Goal: Task Accomplishment & Management: Use online tool/utility

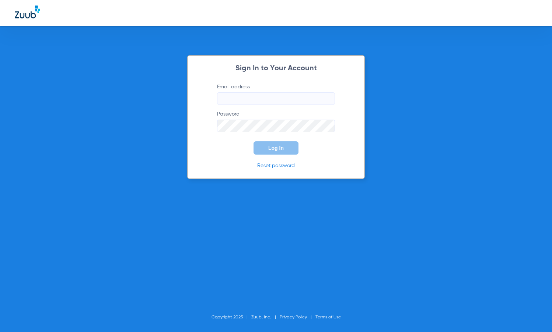
click at [263, 98] on input "Email address" at bounding box center [276, 98] width 118 height 13
type input "[PERSON_NAME][EMAIL_ADDRESS][DOMAIN_NAME]"
click at [254, 141] on button "Log In" at bounding box center [276, 147] width 45 height 13
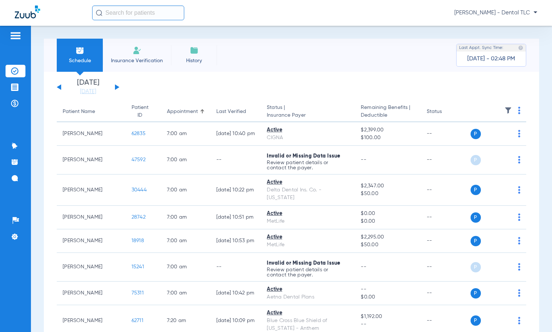
click at [119, 16] on input "text" at bounding box center [138, 13] width 92 height 15
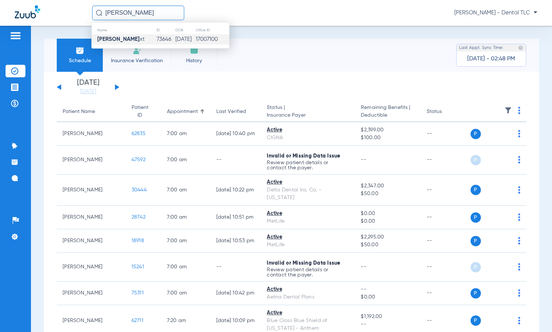
type input "[PERSON_NAME]"
click at [117, 38] on strong "[PERSON_NAME]" at bounding box center [118, 39] width 42 height 6
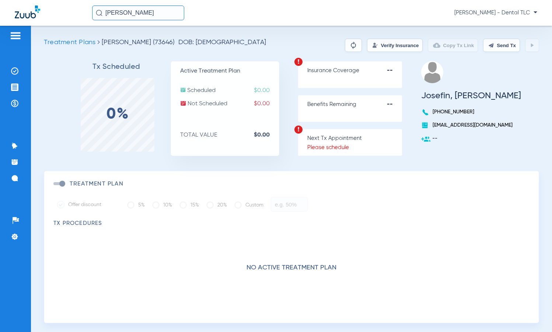
click at [386, 45] on button "Verify Insurance" at bounding box center [395, 45] width 56 height 13
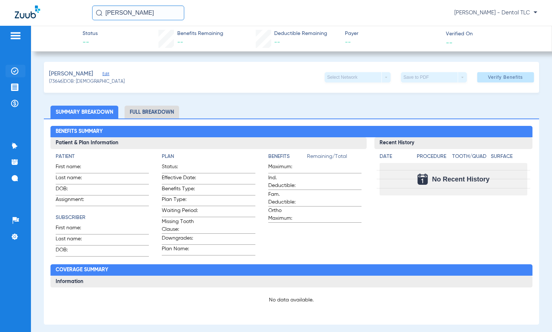
click at [13, 70] on img at bounding box center [14, 70] width 7 height 7
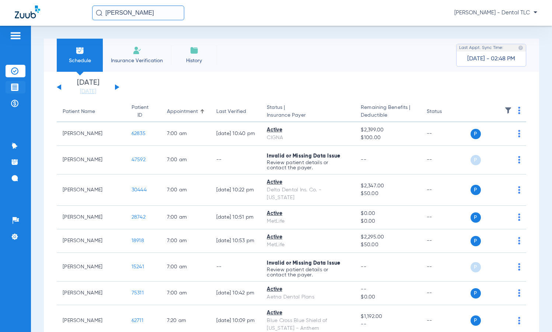
click at [17, 84] on img at bounding box center [14, 87] width 7 height 7
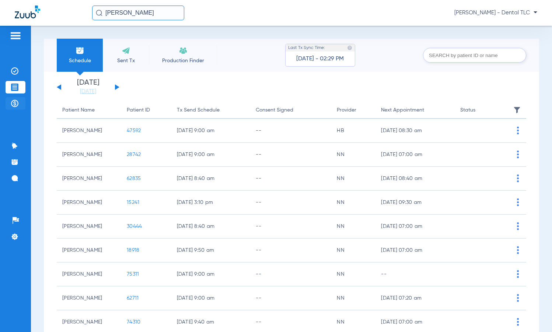
click at [13, 104] on img at bounding box center [14, 103] width 7 height 7
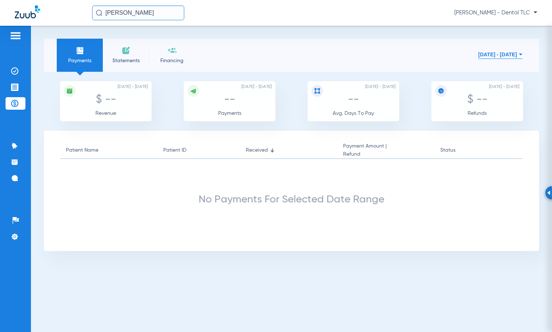
click at [14, 31] on img at bounding box center [16, 35] width 12 height 9
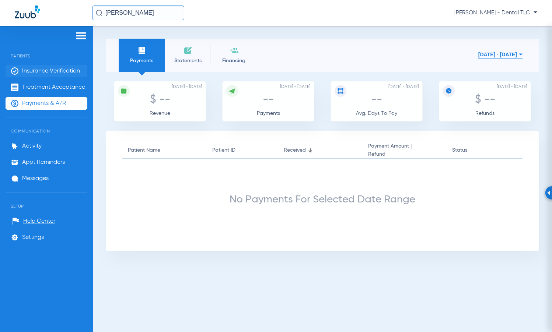
click at [32, 69] on span "Insurance Verification" at bounding box center [51, 70] width 58 height 7
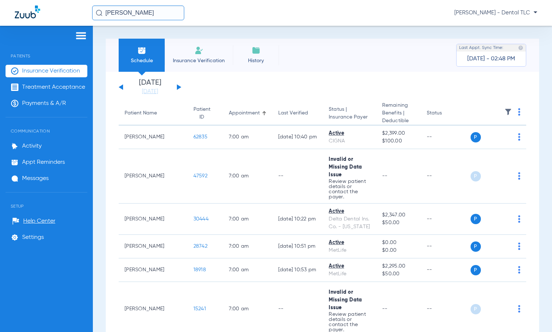
click at [196, 55] on img at bounding box center [199, 50] width 9 height 9
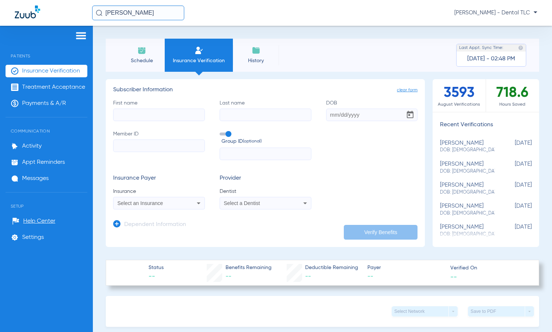
click at [249, 52] on li "History" at bounding box center [256, 55] width 46 height 33
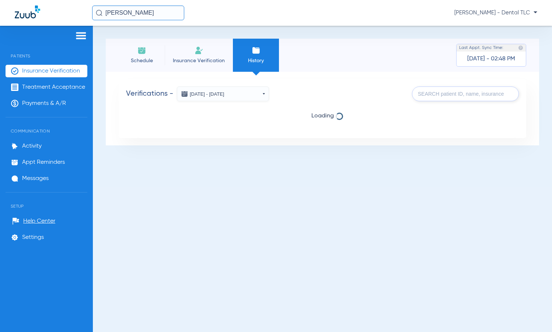
click at [193, 54] on li "Insurance Verification" at bounding box center [199, 55] width 68 height 33
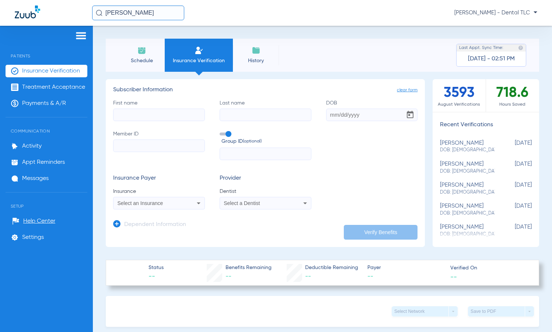
click at [168, 116] on input "First name" at bounding box center [159, 115] width 92 height 13
click at [262, 57] on span "History" at bounding box center [255, 60] width 35 height 7
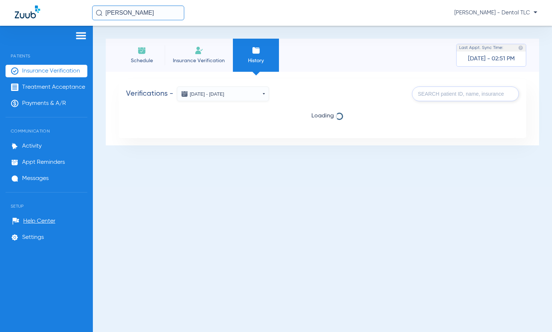
click at [265, 95] on button "[DATE] - [DATE]" at bounding box center [223, 94] width 92 height 15
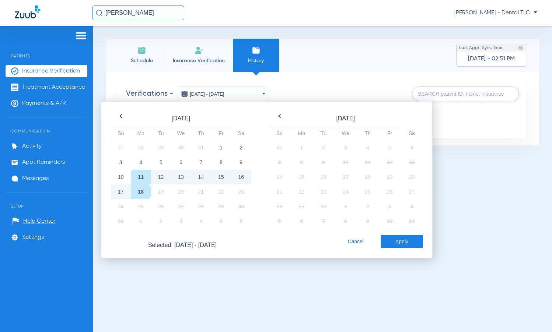
click at [140, 189] on td "18" at bounding box center [141, 192] width 20 height 15
click at [394, 240] on button "Apply" at bounding box center [402, 241] width 42 height 13
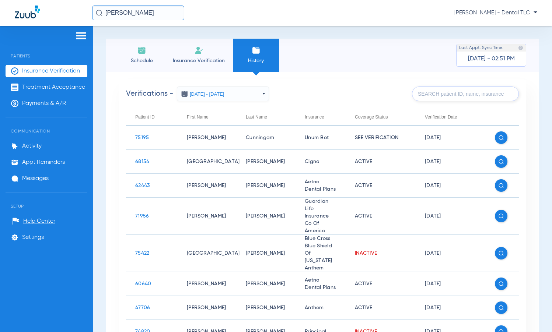
click at [423, 97] on input "text" at bounding box center [465, 94] width 107 height 15
click at [445, 97] on input "text" at bounding box center [465, 94] width 107 height 15
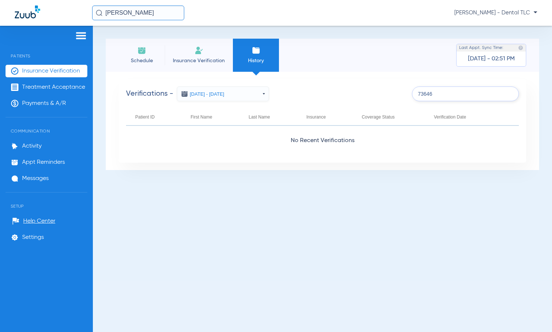
type input "73646"
